Goal: Information Seeking & Learning: Learn about a topic

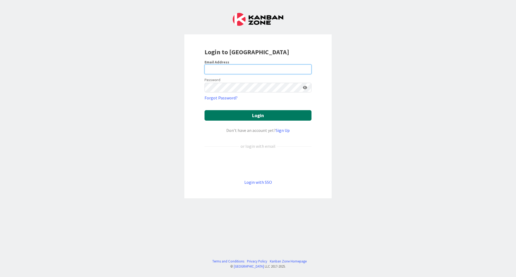
type input "[EMAIL_ADDRESS][DOMAIN_NAME]"
click at [241, 113] on button "Login" at bounding box center [258, 115] width 107 height 10
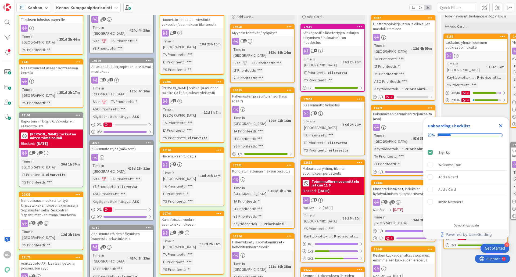
scroll to position [27, 0]
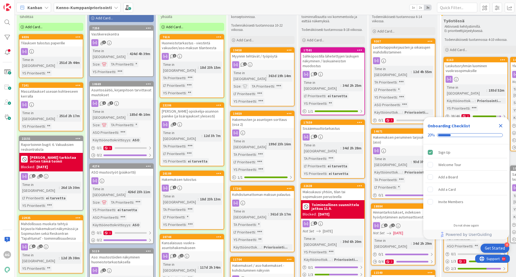
click at [502, 126] on icon "Close Checklist" at bounding box center [501, 126] width 6 height 6
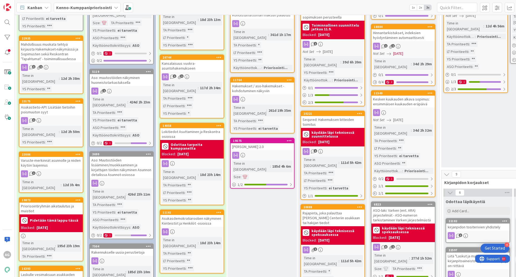
scroll to position [215, 0]
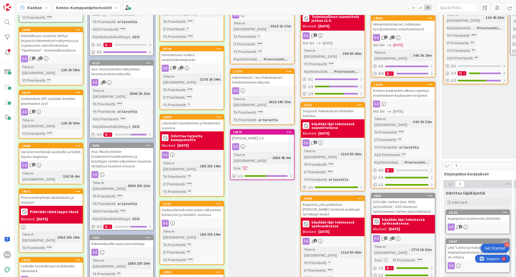
click at [66, 148] on div "Varuste-merkinnät asunnolle ja niiden käytön laajennus" at bounding box center [50, 154] width 63 height 12
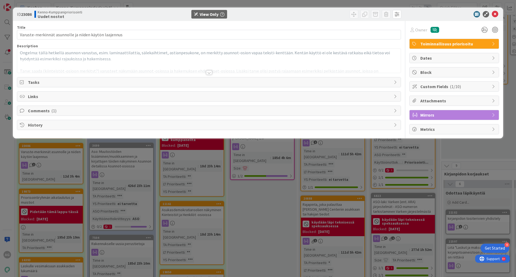
click at [208, 72] on div at bounding box center [209, 72] width 6 height 4
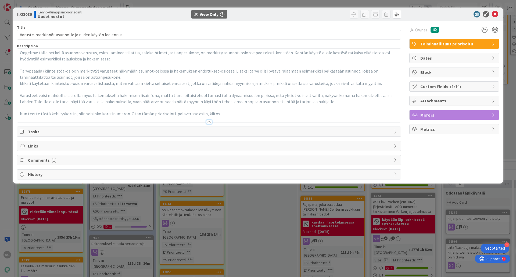
click at [209, 122] on div at bounding box center [209, 122] width 6 height 4
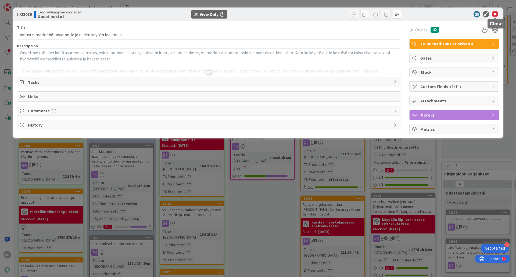
click at [496, 15] on icon at bounding box center [495, 14] width 6 height 6
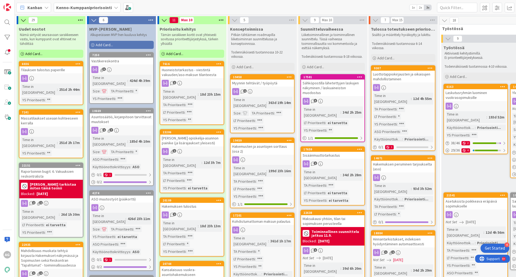
click at [55, 115] on div "Massatilaukset useaan kohteeseen kerralla" at bounding box center [50, 121] width 63 height 12
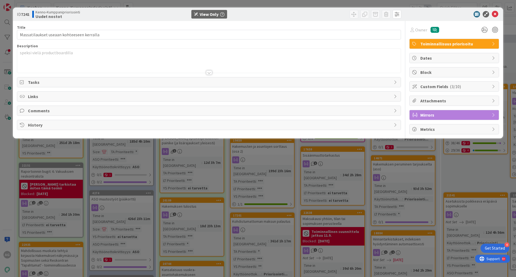
click at [210, 72] on div at bounding box center [209, 72] width 6 height 4
click at [495, 14] on icon at bounding box center [495, 14] width 6 height 6
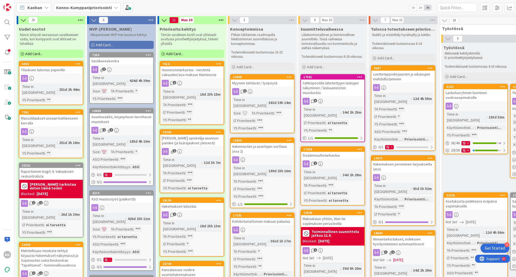
click at [67, 74] on link "6036 Tilauksen tulostus paperille Time in [GEOGRAPHIC_DATA] : 251d 2h 44m YS Pr…" at bounding box center [51, 83] width 65 height 44
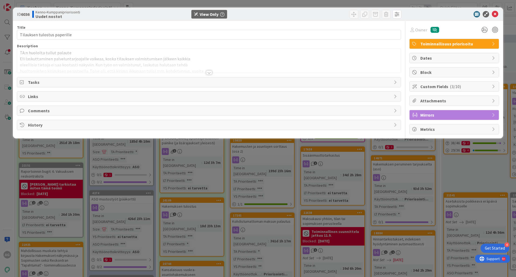
click at [208, 72] on div at bounding box center [209, 72] width 6 height 4
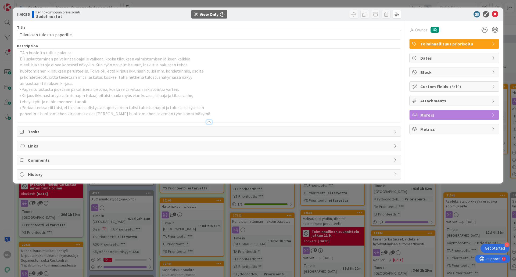
click at [208, 123] on div at bounding box center [209, 122] width 6 height 4
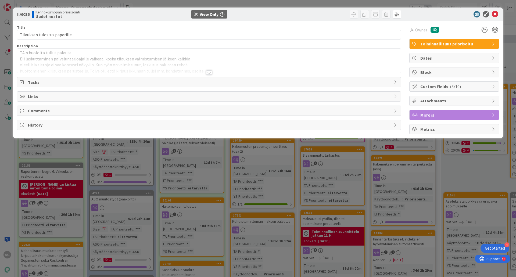
click at [211, 73] on div at bounding box center [209, 72] width 6 height 4
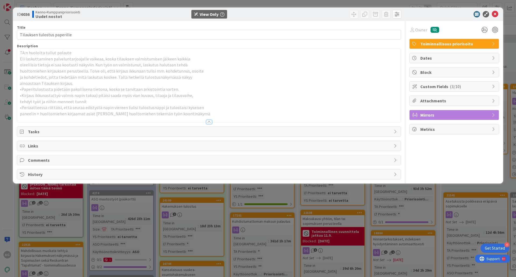
click at [154, 177] on span "History" at bounding box center [209, 174] width 363 height 6
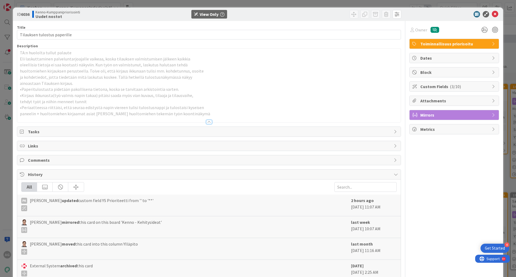
click at [207, 122] on div at bounding box center [209, 122] width 6 height 4
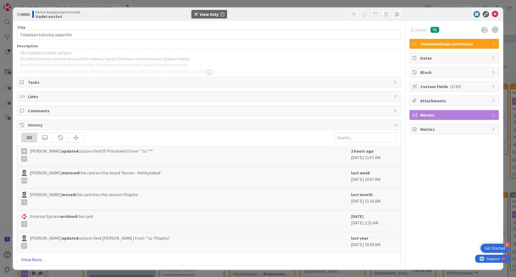
click at [207, 70] on div at bounding box center [209, 66] width 384 height 14
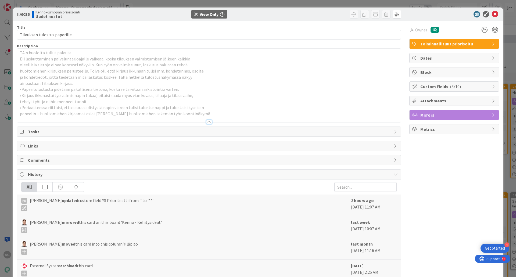
click at [208, 122] on div at bounding box center [209, 122] width 6 height 4
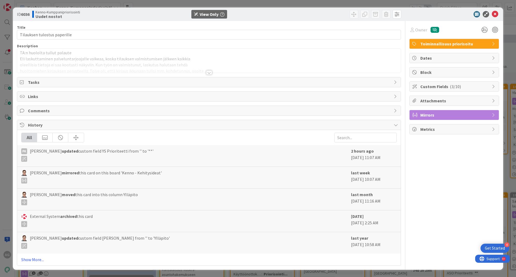
click at [206, 74] on div at bounding box center [209, 72] width 6 height 4
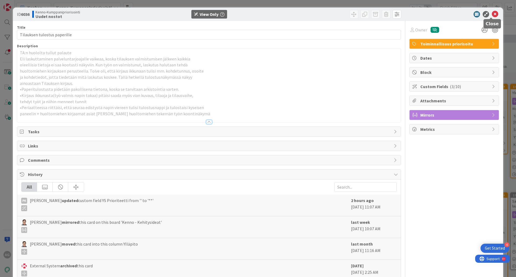
click at [492, 15] on icon at bounding box center [495, 14] width 6 height 6
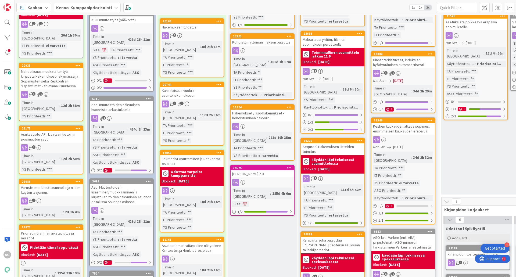
scroll to position [188, 0]
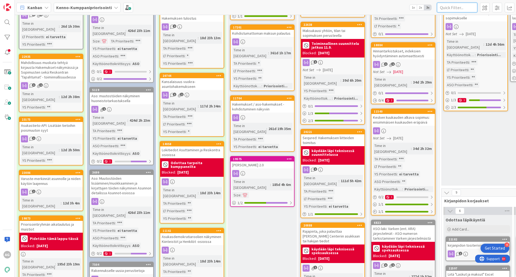
click at [473, 10] on input "text" at bounding box center [457, 8] width 40 height 10
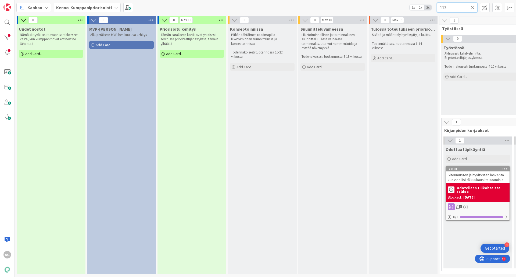
scroll to position [2, 0]
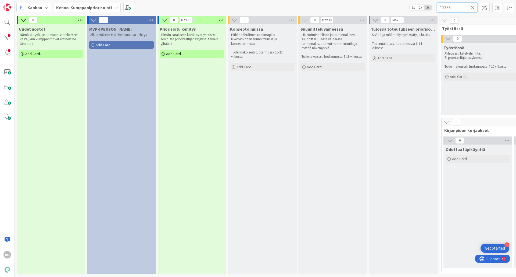
click at [459, 10] on input "11358" at bounding box center [457, 8] width 40 height 10
type input "1"
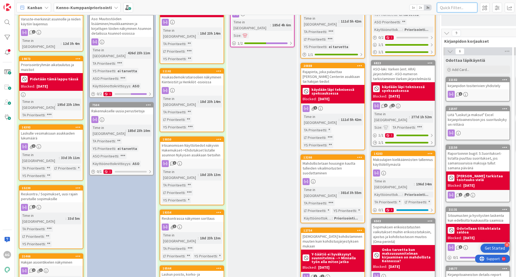
scroll to position [323, 0]
